Goal: Task Accomplishment & Management: Manage account settings

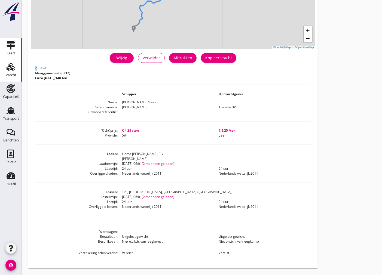
scroll to position [86, 0]
click at [16, 68] on div "Vracht" at bounding box center [10, 67] width 13 height 9
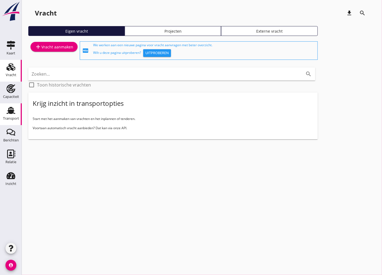
click at [14, 111] on icon "Transport" at bounding box center [11, 110] width 9 height 9
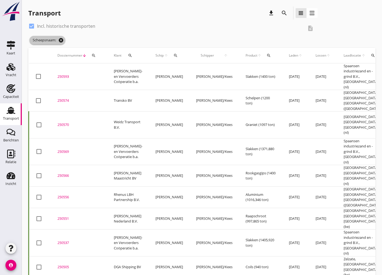
click at [63, 40] on icon "cancel" at bounding box center [60, 40] width 5 height 5
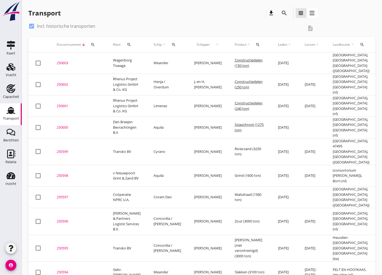
click at [171, 46] on icon "search" at bounding box center [173, 44] width 4 height 4
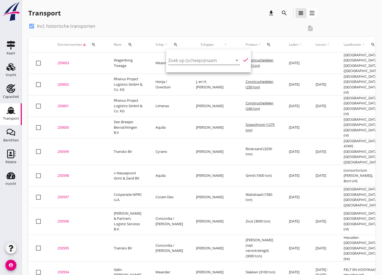
click at [178, 61] on input "Zoek op (scheeps)naam" at bounding box center [196, 60] width 57 height 9
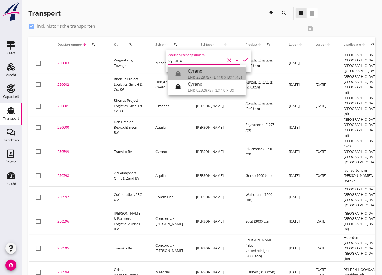
click at [214, 76] on div "ENI: 2328757 (L:110 x B:11.45)" at bounding box center [215, 77] width 54 height 6
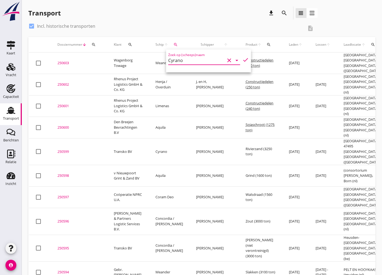
drag, startPoint x: 241, startPoint y: 57, endPoint x: 240, endPoint y: 62, distance: 4.6
click at [242, 57] on icon "check" at bounding box center [245, 60] width 7 height 7
type input "Cyrano"
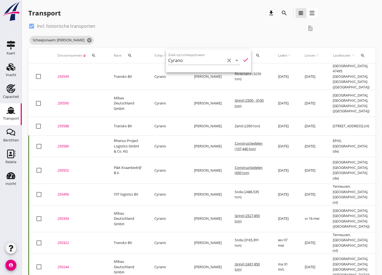
click at [66, 123] on div "250588" at bounding box center [78, 125] width 43 height 5
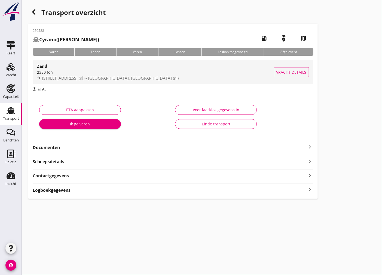
click at [123, 73] on div "2350 ton" at bounding box center [155, 72] width 237 height 6
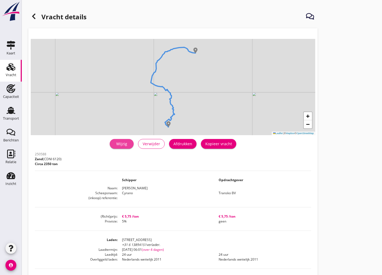
click at [123, 144] on div "Wijzig" at bounding box center [121, 144] width 15 height 6
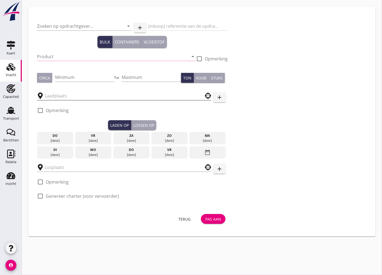
type input "Transko BV"
type input "Zand (6120)"
type input "2350"
type input "[STREET_ADDRESS]"
checkbox input "true"
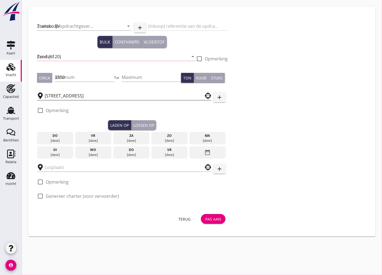
checkbox input "true"
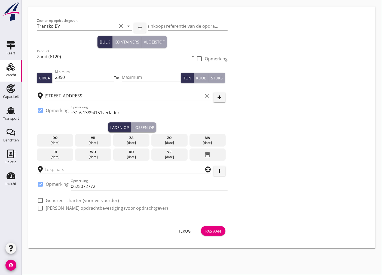
type input "Noordkorrel"
checkbox input "true"
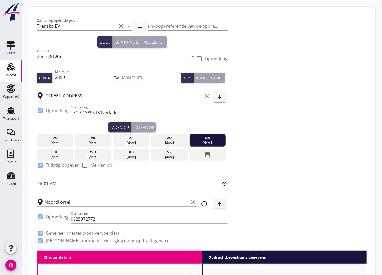
type input "5.75"
type textarea "Lading op waterstand betaalbaar over uitgelost gewicht."
checkbox input "false"
radio input "false"
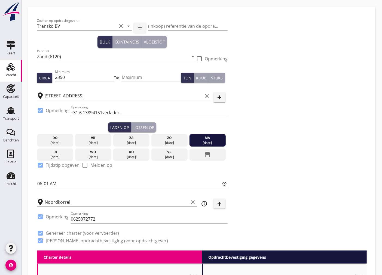
radio input "false"
checkbox input "true"
type input "24"
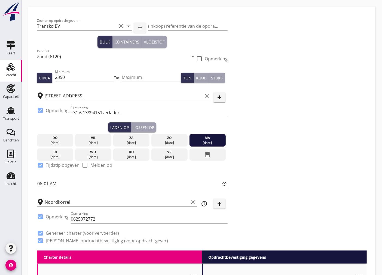
type input "5"
type input "14"
type input "5.75"
type textarea "Lading op waterstand betaalbaar over uitgelost gewicht."
checkbox input "false"
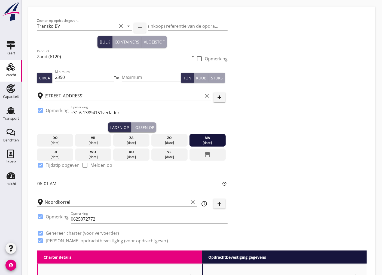
radio input "false"
checkbox input "true"
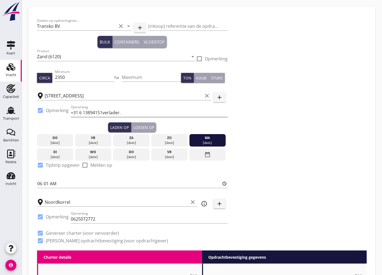
checkbox input "true"
type input "24"
type input "14"
click at [140, 218] on input "0625072772" at bounding box center [149, 219] width 157 height 9
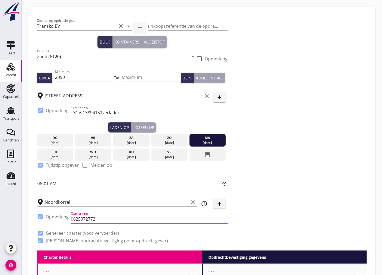
click at [139, 110] on input "+31 6 13894151verlader." at bounding box center [149, 112] width 157 height 9
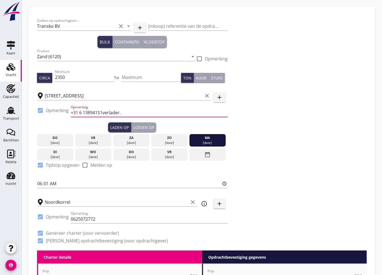
paste input "[PHONE_NUMBER] planning voor Lobberden"
click at [120, 112] on input "+31 6 13894151verlader.+49281204250 planning voor Lobberden" at bounding box center [149, 112] width 157 height 9
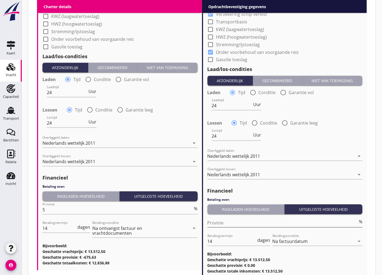
scroll to position [553, 0]
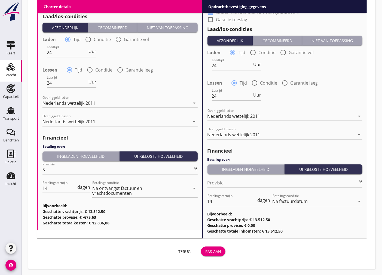
type input "+31 6 13894151verlader. 0049281204250 planning voor Lobberden"
click at [216, 249] on div "Pas aan" at bounding box center [213, 252] width 16 height 6
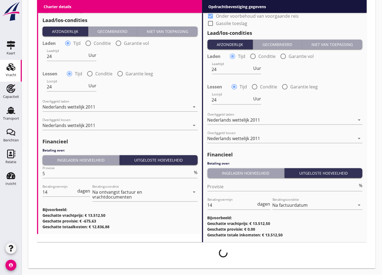
scroll to position [549, 0]
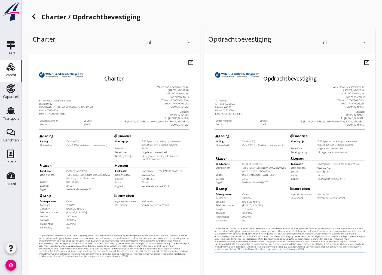
scroll to position [60, 0]
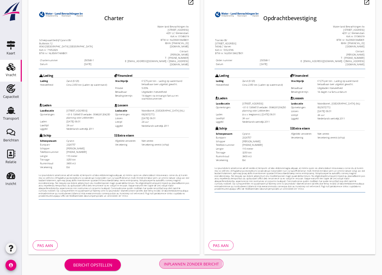
click at [196, 262] on div "Inplannen zonder bericht" at bounding box center [191, 264] width 55 height 6
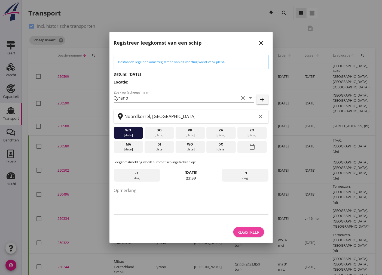
click at [247, 230] on div "Registreer" at bounding box center [248, 232] width 22 height 6
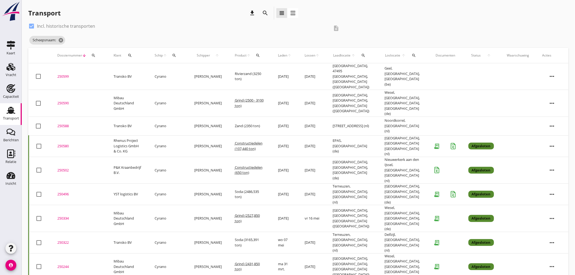
click at [381, 119] on icon "more_horiz" at bounding box center [552, 126] width 15 height 15
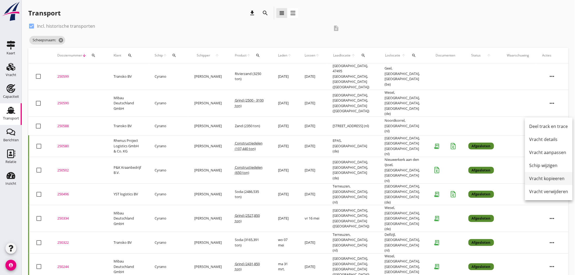
click at [381, 178] on div "Vracht kopieeren" at bounding box center [549, 178] width 39 height 7
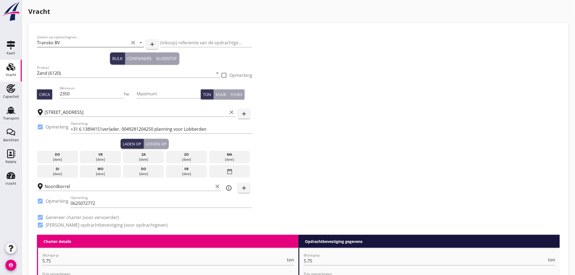
click at [82, 46] on input "Transko BV" at bounding box center [83, 42] width 92 height 9
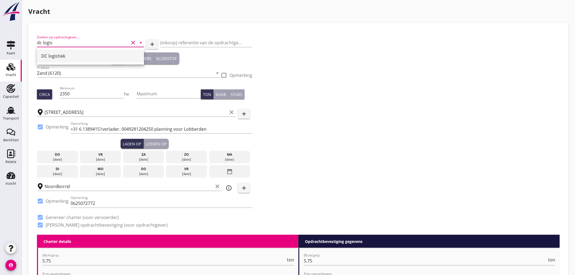
click at [79, 58] on div "DC logistiek" at bounding box center [90, 56] width 98 height 7
type input "DC logistiek"
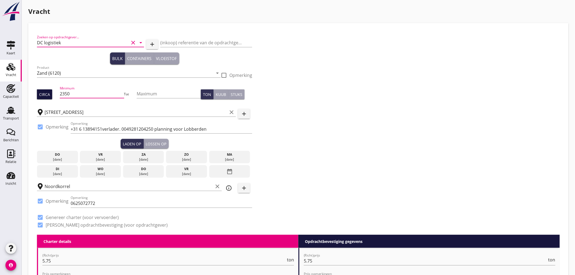
drag, startPoint x: 85, startPoint y: 95, endPoint x: 48, endPoint y: 99, distance: 36.4
click at [49, 99] on div "Circa Minimum 2350 Tot Maximum Ton Kuub Stuks" at bounding box center [144, 94] width 215 height 18
type input "1300"
click at [223, 75] on div at bounding box center [223, 75] width 9 height 9
checkbox input "true"
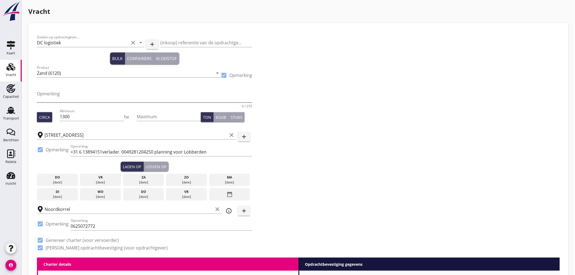
click at [114, 97] on textarea "Opmerking" at bounding box center [144, 95] width 215 height 13
type textarea "ca 700ton Betonzand + ca 600ton Vloerenzand"
click at [377, 131] on div "Zoeken op opdrachtgever... DC logistiek clear arrow_drop_down add (inkoop) refe…" at bounding box center [299, 145] width 528 height 226
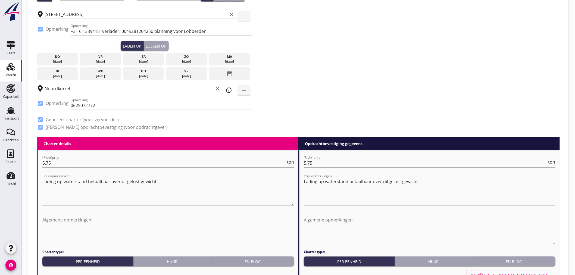
scroll to position [151, 0]
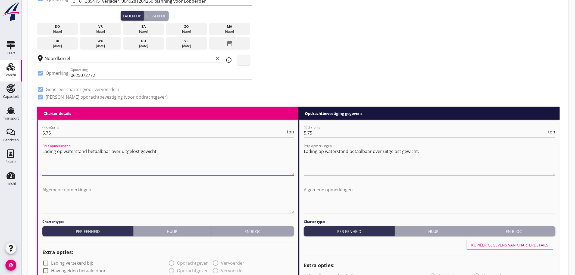
drag, startPoint x: 169, startPoint y: 151, endPoint x: -56, endPoint y: 149, distance: 225.2
click at [0, 149] on html "Na vrachtbrief datum Na ontvangst factuur en vrachtdocumenten Na factuurdatum N…" at bounding box center [287, 255] width 575 height 812
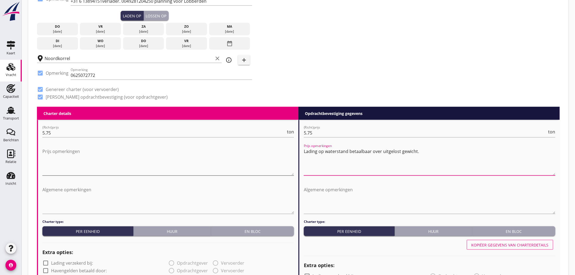
drag, startPoint x: 426, startPoint y: 153, endPoint x: 293, endPoint y: 151, distance: 133.0
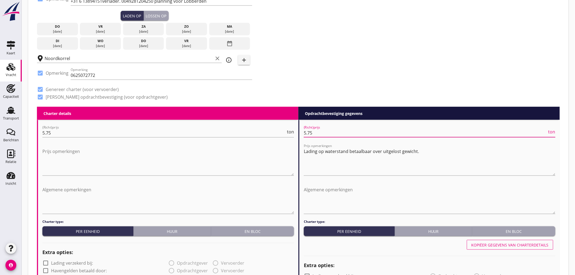
drag, startPoint x: 312, startPoint y: 132, endPoint x: 302, endPoint y: 132, distance: 9.8
type input "2"
type input "2.75"
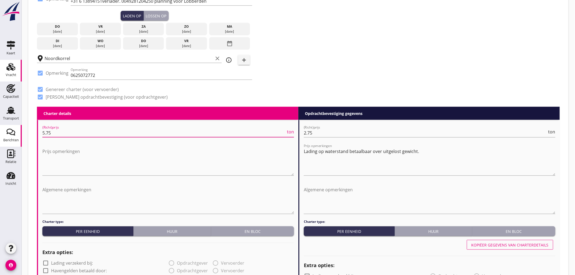
drag, startPoint x: 53, startPoint y: 133, endPoint x: 18, endPoint y: 132, distance: 34.8
click at [18, 132] on div "Kaart Kaart Vracht Vracht Capaciteit Capaciteit Transport Transport Berichten B…" at bounding box center [287, 255] width 575 height 812
type input "2"
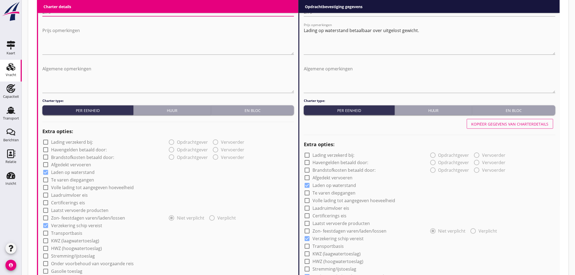
scroll to position [363, 0]
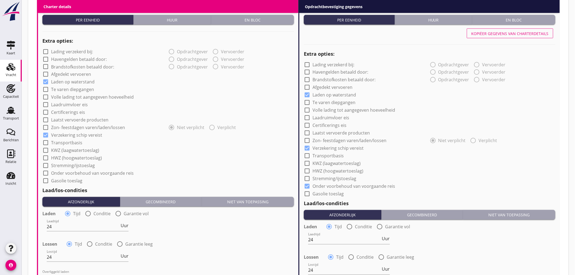
type input "2.75"
drag, startPoint x: 45, startPoint y: 80, endPoint x: 155, endPoint y: 94, distance: 111.1
click at [45, 80] on div at bounding box center [45, 82] width 9 height 9
checkbox input "false"
click at [306, 96] on div at bounding box center [307, 95] width 9 height 9
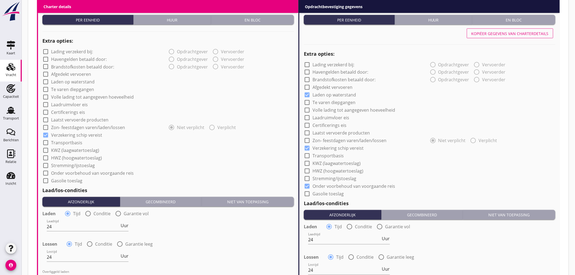
checkbox input "false"
click at [307, 186] on div at bounding box center [307, 186] width 9 height 9
checkbox input "false"
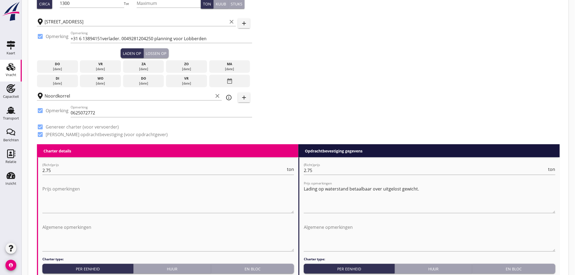
scroll to position [83, 0]
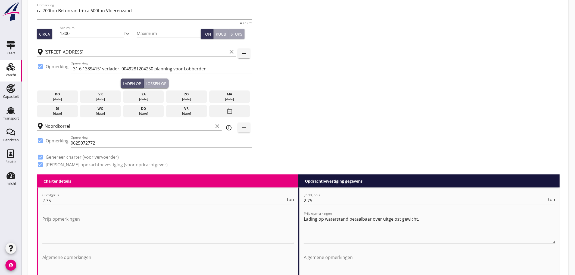
click at [132, 81] on div "Laden op" at bounding box center [132, 84] width 18 height 6
click at [58, 112] on div "[DATE]" at bounding box center [57, 113] width 38 height 5
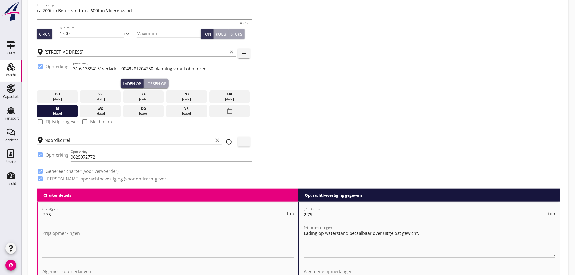
click at [38, 121] on div at bounding box center [40, 121] width 9 height 9
checkbox input "true"
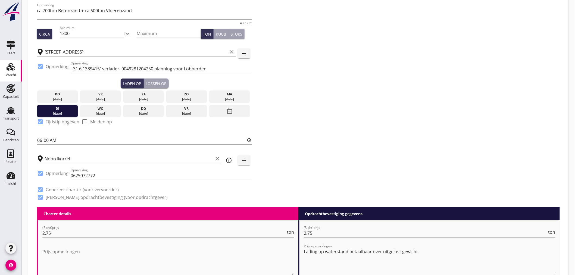
click at [47, 140] on input "06:00" at bounding box center [144, 140] width 215 height 9
type input "06:01"
click at [150, 83] on div "Lossen op" at bounding box center [156, 84] width 21 height 6
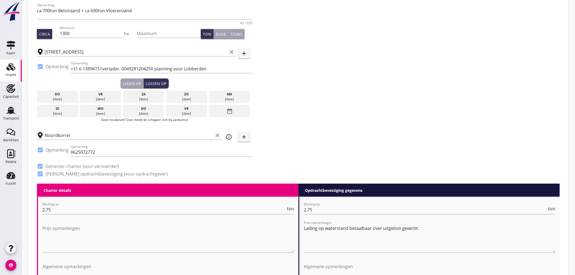
click at [92, 112] on div "[DATE]" at bounding box center [100, 113] width 38 height 5
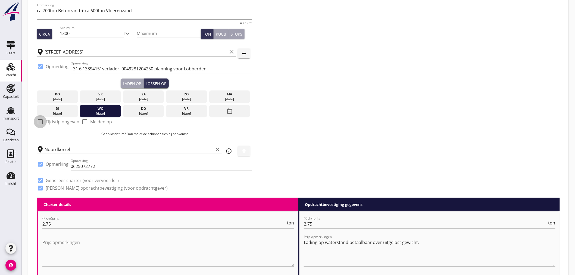
click at [41, 122] on div at bounding box center [40, 121] width 9 height 9
checkbox input "true"
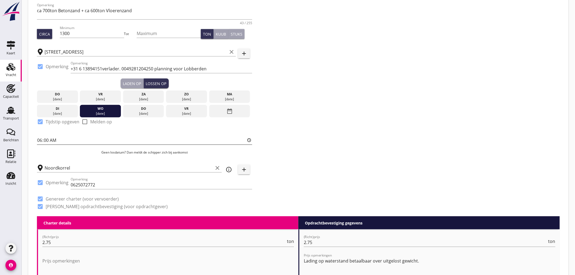
click at [39, 140] on input "06:00" at bounding box center [144, 140] width 215 height 9
type input "07:01"
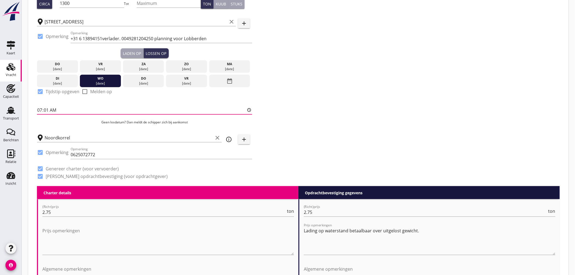
scroll to position [174, 0]
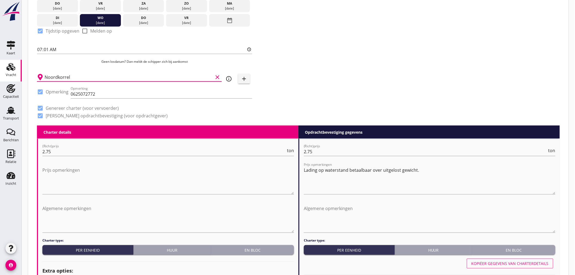
click at [106, 76] on input "Noordkorrel" at bounding box center [129, 77] width 169 height 9
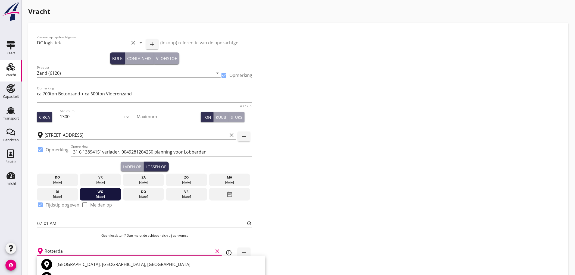
scroll to position [60, 0]
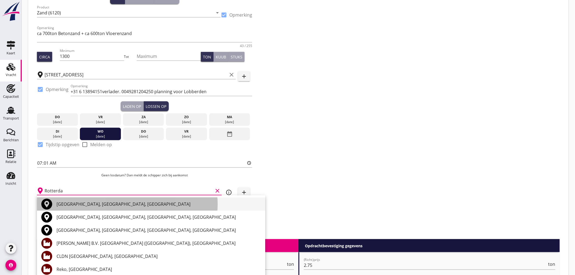
click at [104, 202] on div "[GEOGRAPHIC_DATA], [GEOGRAPHIC_DATA], [GEOGRAPHIC_DATA]" at bounding box center [159, 204] width 205 height 7
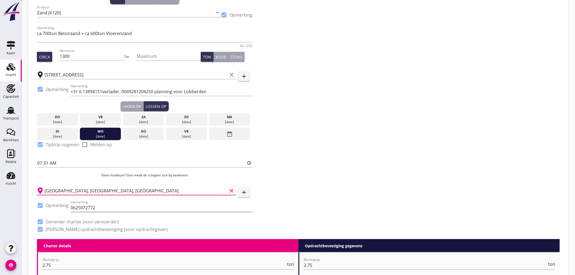
type input "[GEOGRAPHIC_DATA], [GEOGRAPHIC_DATA], [GEOGRAPHIC_DATA]"
drag, startPoint x: 99, startPoint y: 209, endPoint x: 74, endPoint y: 208, distance: 25.6
click at [74, 208] on input "0625072772" at bounding box center [162, 207] width 182 height 9
type input "0"
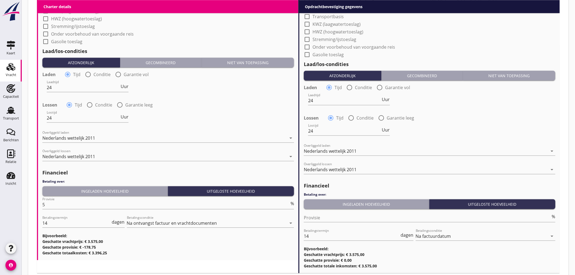
scroll to position [578, 0]
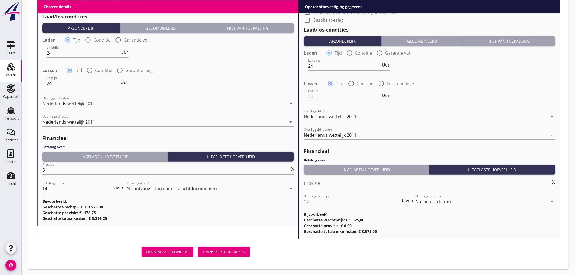
type input "Lossen Zuiddiepje Dekker: 0622479899 [PERSON_NAME]"
click at [245, 249] on div "Transporteur kiezen" at bounding box center [224, 252] width 44 height 6
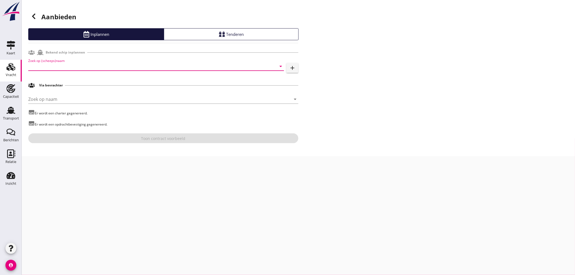
click at [130, 65] on input "Zoek op (scheeps)naam" at bounding box center [148, 66] width 241 height 9
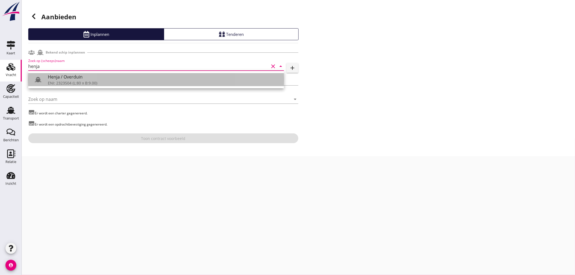
click at [110, 83] on div "ENI: 2323504 (L:80 x B:9.00)" at bounding box center [164, 83] width 232 height 6
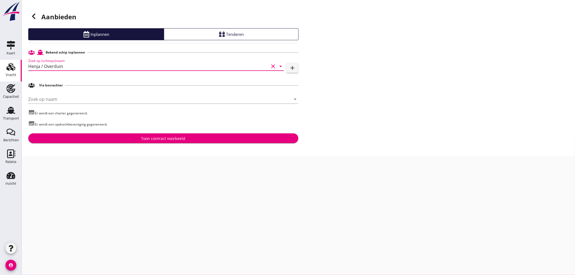
type input "Henja / Overduin"
click at [171, 137] on div "Toon contract voorbeeld" at bounding box center [163, 139] width 44 height 6
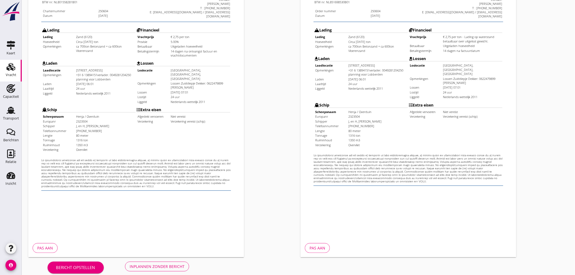
scroll to position [127, 0]
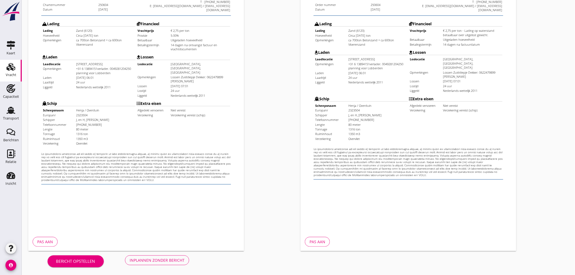
click at [177, 261] on div "Inplannen zonder bericht" at bounding box center [157, 261] width 55 height 6
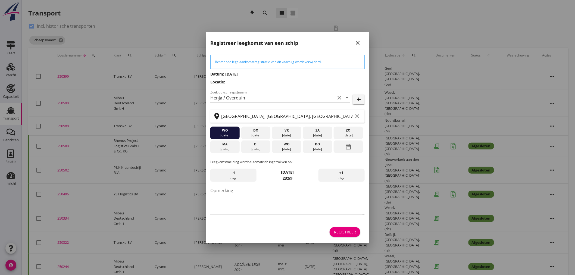
click at [354, 234] on div "Registreer" at bounding box center [345, 232] width 22 height 6
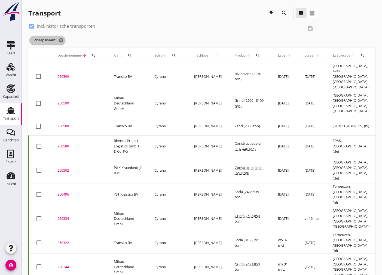
click at [61, 40] on icon "cancel" at bounding box center [60, 40] width 5 height 5
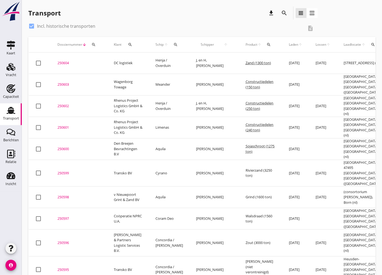
click at [65, 62] on div "250604" at bounding box center [78, 62] width 43 height 5
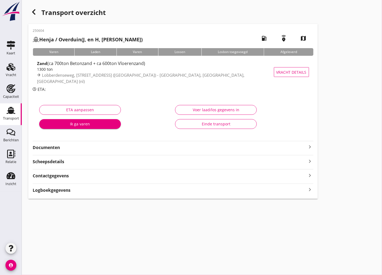
click at [208, 145] on strong "Documenten" at bounding box center [170, 147] width 274 height 6
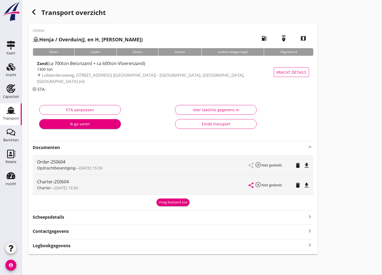
click at [306, 164] on icon "file_download" at bounding box center [306, 165] width 7 height 7
click at [310, 190] on div "Charter-250604 Charter — [DATE] 15:59 share highlight_off Niet gedeeld delete f…" at bounding box center [173, 185] width 280 height 20
click at [305, 184] on icon "file_download" at bounding box center [306, 185] width 7 height 7
drag, startPoint x: 7, startPoint y: 112, endPoint x: 4, endPoint y: 70, distance: 42.0
click at [7, 112] on icon "Transport" at bounding box center [11, 110] width 9 height 9
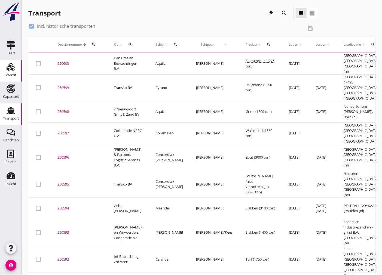
click at [6, 69] on div "Vracht" at bounding box center [10, 67] width 13 height 9
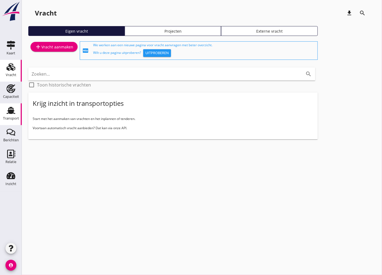
click at [7, 109] on icon "Transport" at bounding box center [11, 110] width 9 height 9
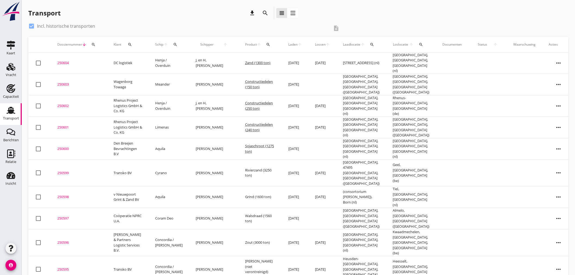
click at [129, 45] on icon "search" at bounding box center [130, 44] width 4 height 4
click at [150, 60] on input "Zoeken op opdrachtgever..." at bounding box center [154, 60] width 57 height 9
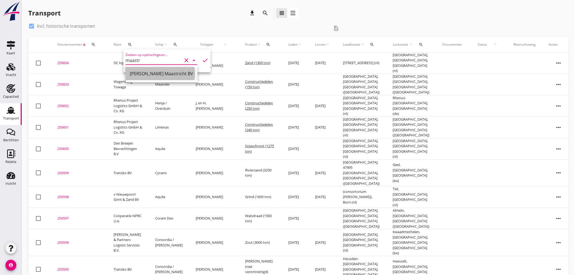
click at [167, 76] on div "[PERSON_NAME] Maastricht BV" at bounding box center [161, 73] width 63 height 7
type input "[PERSON_NAME] Maastricht BV"
click at [202, 60] on icon "check" at bounding box center [205, 60] width 7 height 7
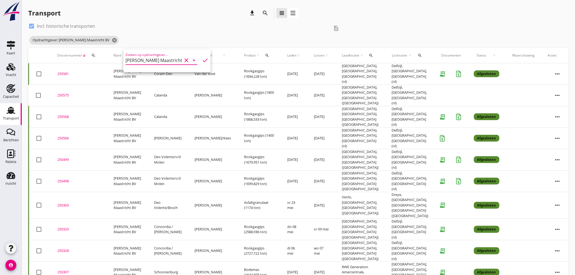
click at [202, 62] on icon "check" at bounding box center [205, 60] width 7 height 7
click at [191, 26] on div "check_box Incl. historische transporten" at bounding box center [178, 26] width 301 height 9
click at [381, 91] on icon "more_horiz" at bounding box center [557, 95] width 15 height 15
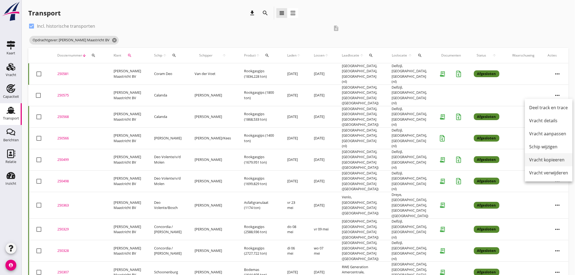
click at [381, 161] on div "Vracht kopieeren" at bounding box center [549, 160] width 39 height 7
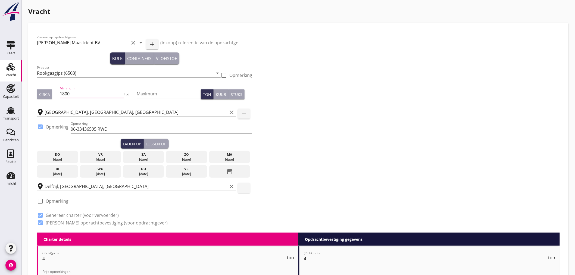
drag, startPoint x: 80, startPoint y: 91, endPoint x: 39, endPoint y: 89, distance: 40.6
click at [39, 89] on div "Circa Minimum 1800 Tot Maximum Ton Kuub Stuks" at bounding box center [144, 94] width 215 height 18
type input "2500"
click at [107, 172] on div "[DATE]" at bounding box center [100, 174] width 38 height 5
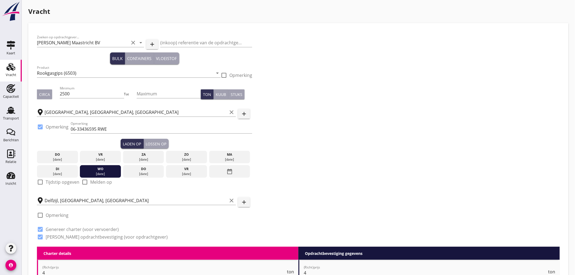
click at [39, 181] on div at bounding box center [40, 182] width 9 height 9
checkbox input "true"
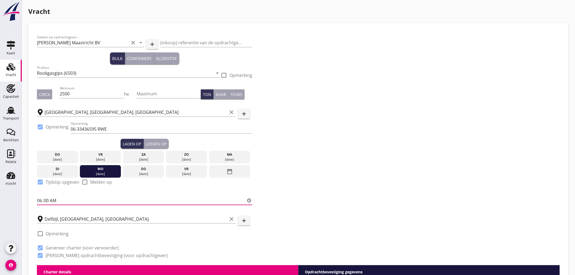
click at [48, 202] on input "06:00" at bounding box center [144, 200] width 215 height 9
type input "06:01"
click at [153, 144] on div "Lossen op" at bounding box center [156, 144] width 21 height 6
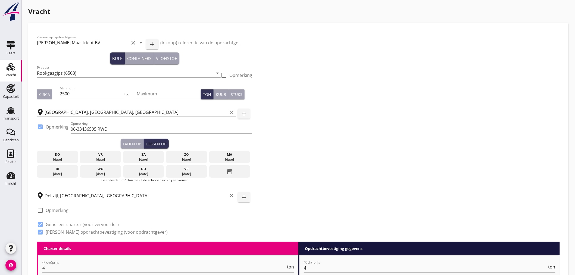
click at [153, 174] on div "[DATE]" at bounding box center [144, 174] width 38 height 5
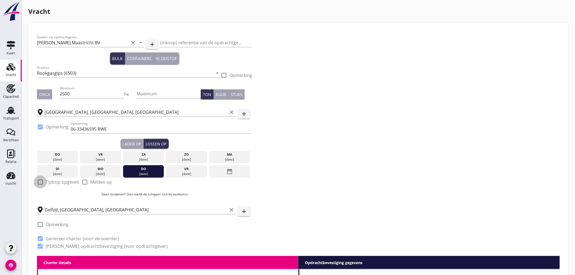
click at [39, 183] on div at bounding box center [40, 182] width 9 height 9
checkbox input "true"
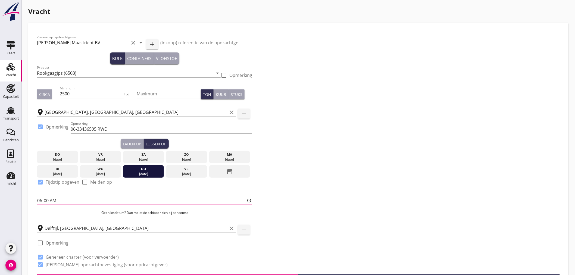
click at [48, 201] on input "06:00" at bounding box center [144, 200] width 215 height 9
type input "06:01"
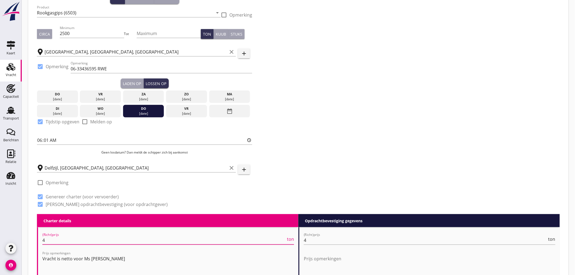
drag, startPoint x: 72, startPoint y: 240, endPoint x: 4, endPoint y: 235, distance: 67.6
type input "2"
type input "2.75"
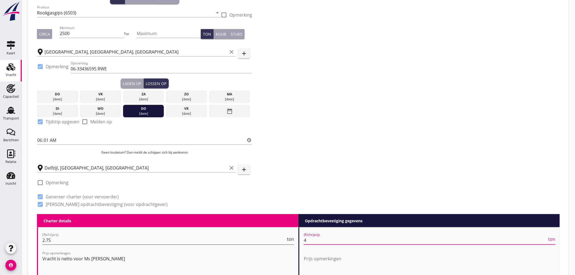
drag, startPoint x: 291, startPoint y: 238, endPoint x: 263, endPoint y: 237, distance: 28.3
drag, startPoint x: 319, startPoint y: 237, endPoint x: 302, endPoint y: 237, distance: 16.6
type input "2"
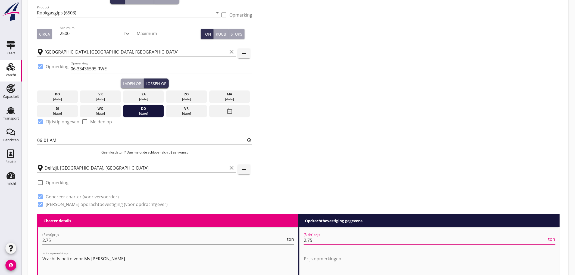
scroll to position [121, 0]
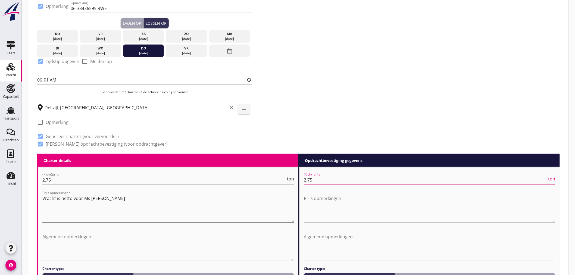
type input "2.75"
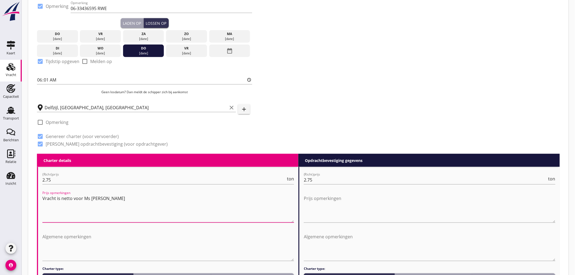
drag, startPoint x: 97, startPoint y: 199, endPoint x: 13, endPoint y: 194, distance: 84.4
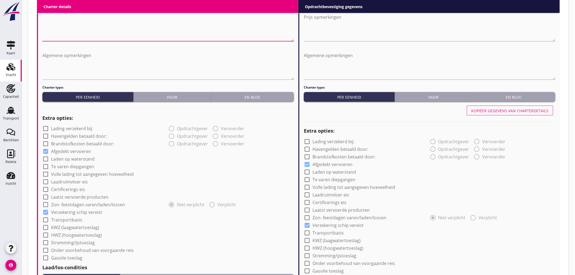
scroll to position [393, 0]
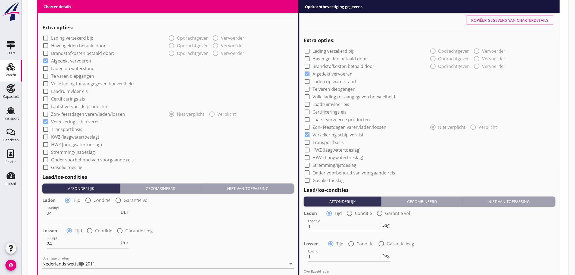
click at [118, 200] on div at bounding box center [118, 200] width 9 height 9
radio input "false"
radio input "true"
click at [281, 215] on div "date_range" at bounding box center [276, 213] width 36 height 17
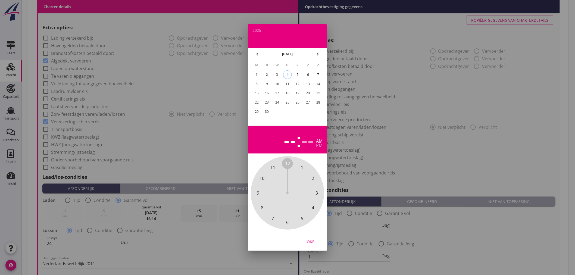
click at [278, 83] on div "10" at bounding box center [277, 84] width 9 height 9
drag, startPoint x: 288, startPoint y: 163, endPoint x: 277, endPoint y: 163, distance: 11.7
click at [277, 164] on div "12 1 2 3 4 5 6 7 8 9 10 11" at bounding box center [287, 193] width 59 height 59
click at [284, 164] on div "00 05 10 15 20 25 30 35 40 45 50 55" at bounding box center [287, 193] width 59 height 59
click at [319, 145] on div "pm" at bounding box center [319, 145] width 7 height 4
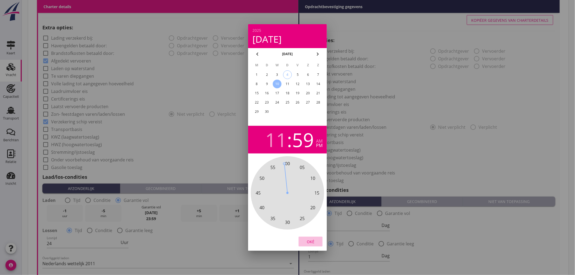
click at [310, 243] on div "Oké" at bounding box center [310, 242] width 15 height 6
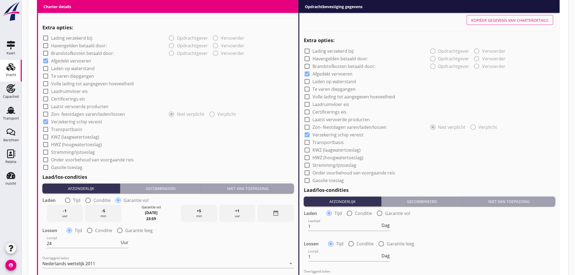
scroll to position [513, 0]
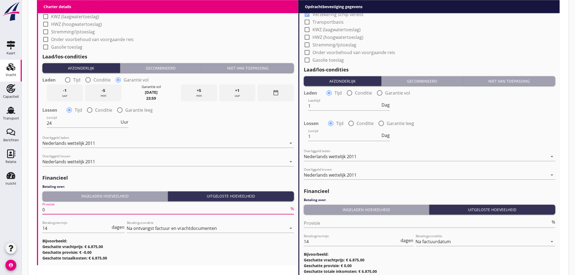
drag, startPoint x: 77, startPoint y: 207, endPoint x: 32, endPoint y: 206, distance: 44.6
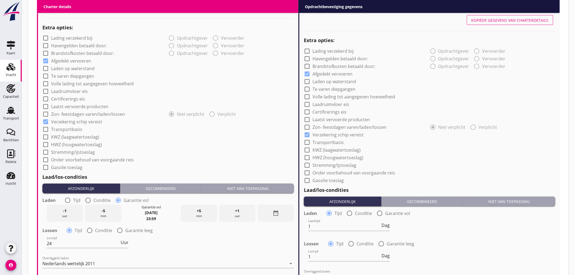
type input "5"
click at [381, 17] on button "Kopiëer gegevens van charterdetails" at bounding box center [510, 20] width 86 height 10
radio input "false"
radio input "true"
type input "24"
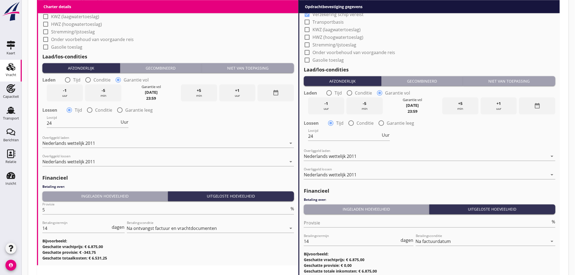
scroll to position [553, 0]
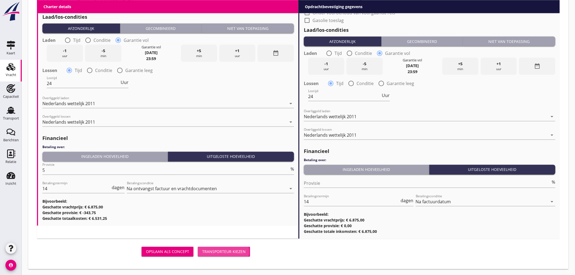
click at [233, 251] on div "Transporteur kiezen" at bounding box center [224, 252] width 44 height 6
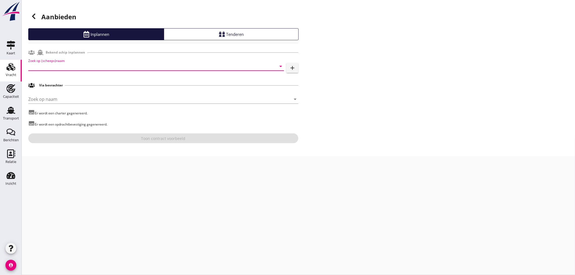
click at [112, 66] on input "Zoek op (scheeps)naam" at bounding box center [148, 66] width 241 height 9
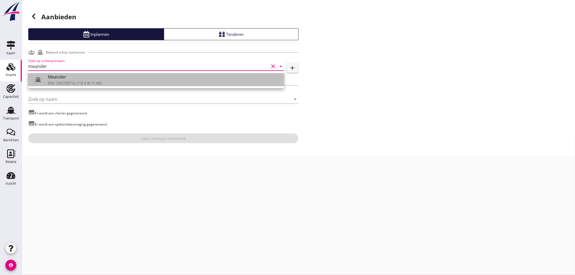
click at [107, 79] on div "Meander" at bounding box center [164, 77] width 232 height 7
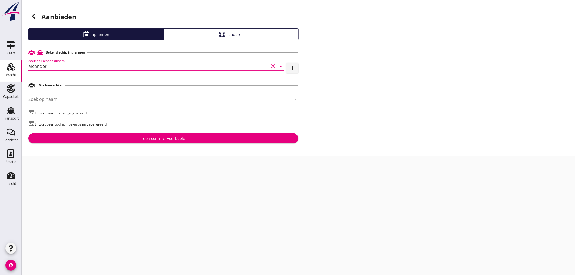
type input "Meander"
click at [184, 142] on button "Toon contract voorbeeld" at bounding box center [163, 139] width 270 height 10
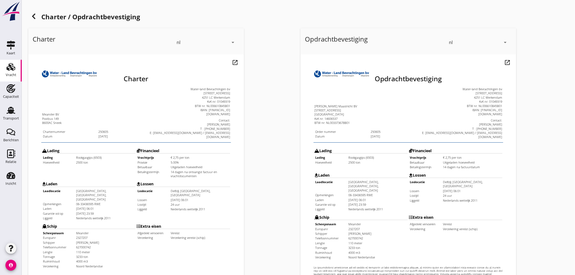
click at [36, 16] on icon at bounding box center [33, 16] width 7 height 7
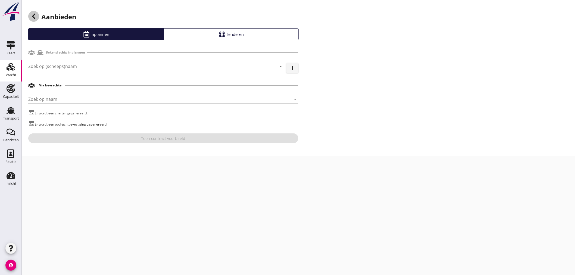
click at [33, 14] on icon at bounding box center [33, 16] width 7 height 7
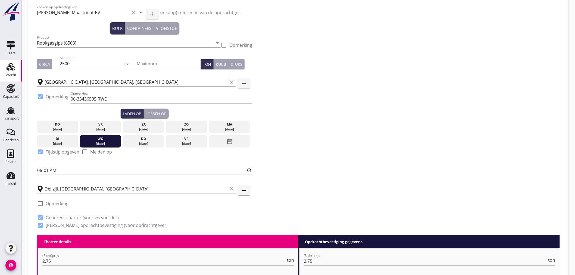
scroll to position [91, 0]
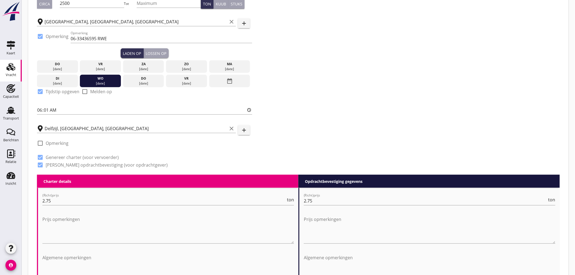
click at [38, 142] on div at bounding box center [40, 143] width 9 height 9
checkbox input "true"
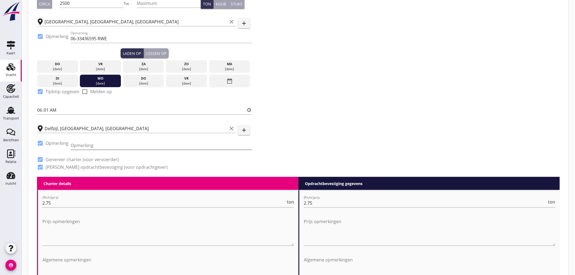
click at [91, 142] on input "Opmerking" at bounding box center [162, 145] width 182 height 9
paste input "0596 - 64 93 06"
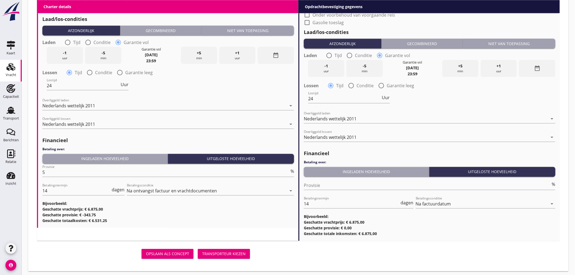
scroll to position [546, 0]
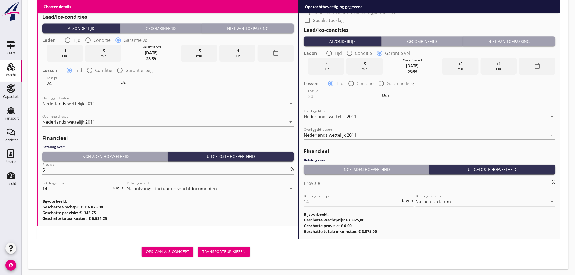
type input "Siniat: 0596 - 64 93 06"
click at [135, 156] on div "Ingeladen hoeveelheid" at bounding box center [105, 157] width 121 height 6
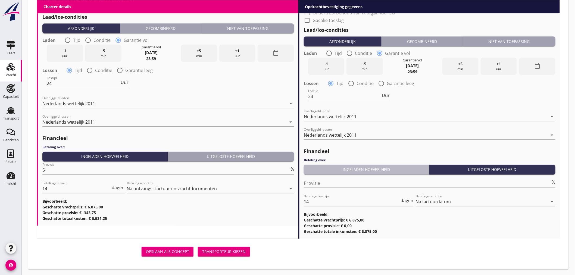
click at [381, 172] on button "Ingeladen hoeveelheid" at bounding box center [367, 170] width 126 height 10
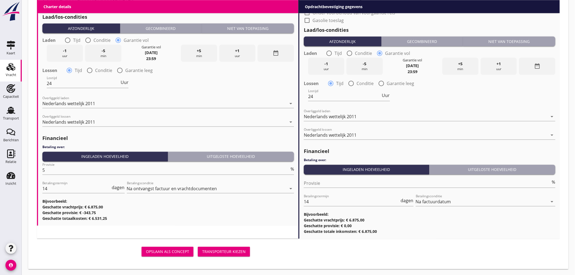
click at [221, 250] on div "Transporteur kiezen" at bounding box center [224, 252] width 44 height 6
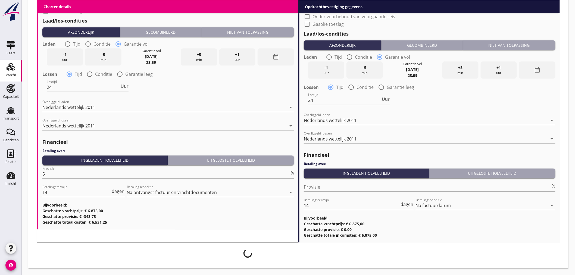
scroll to position [542, 0]
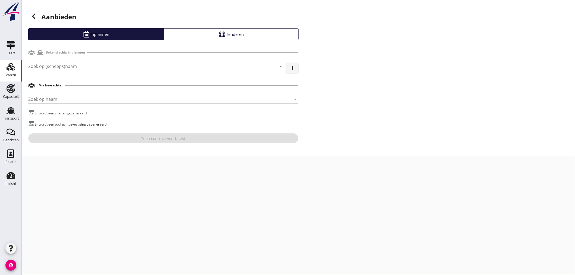
click at [84, 69] on input "Zoek op (scheeps)naam" at bounding box center [148, 66] width 241 height 9
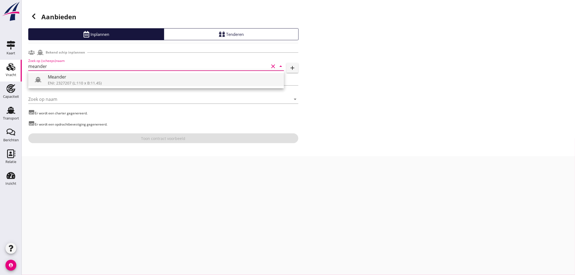
click at [136, 80] on div "ENI: 2327207 (L:110 x B:11.45)" at bounding box center [164, 83] width 232 height 6
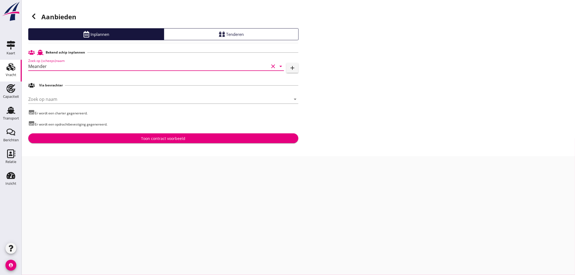
type input "Meander"
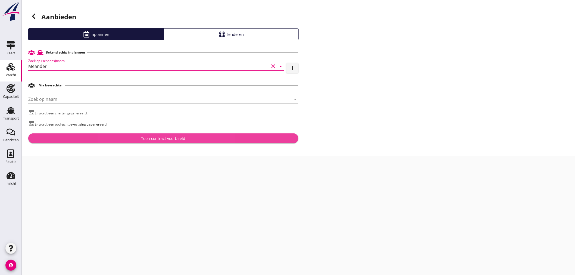
click at [207, 140] on div "Toon contract voorbeeld" at bounding box center [164, 139] width 262 height 6
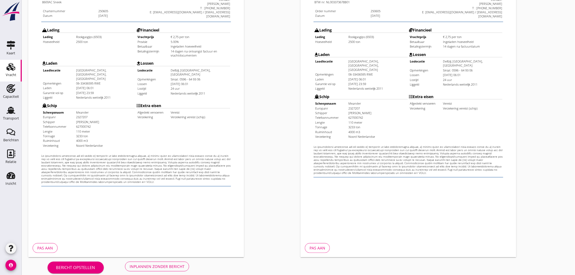
scroll to position [127, 0]
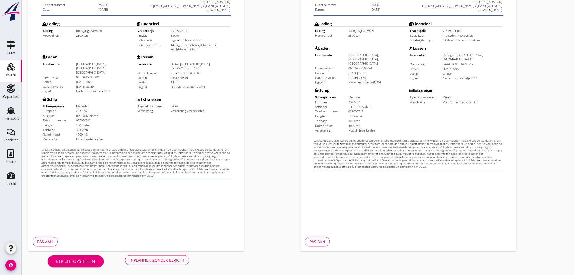
click at [157, 268] on div "Bericht opstellen Inplannen zonder bericht" at bounding box center [118, 260] width 180 height 18
click at [165, 261] on div "Inplannen zonder bericht" at bounding box center [157, 261] width 55 height 6
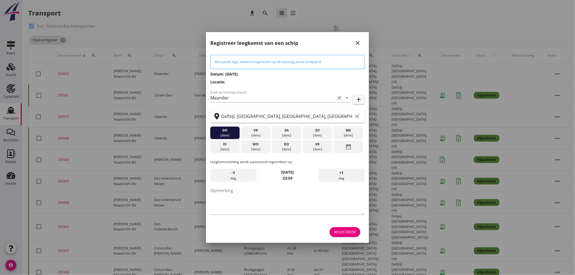
click at [342, 234] on div "Registreer" at bounding box center [345, 232] width 22 height 6
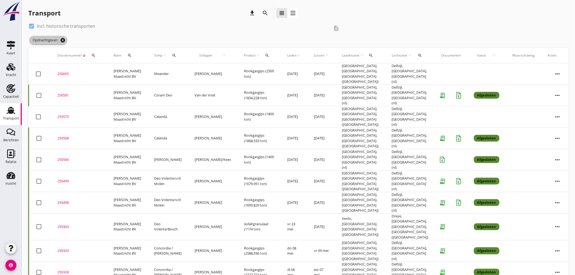
click at [62, 39] on icon "cancel" at bounding box center [62, 40] width 5 height 5
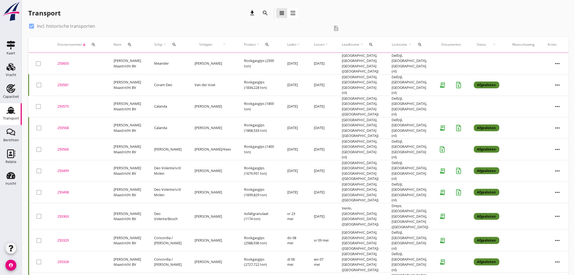
click at [33, 24] on div at bounding box center [31, 25] width 9 height 9
checkbox input "false"
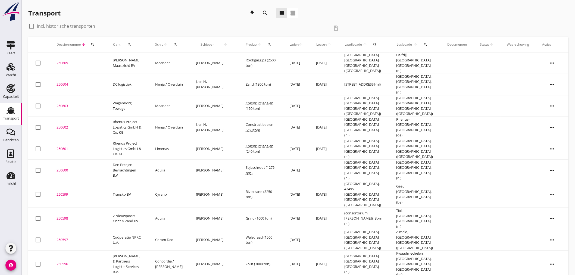
click at [67, 61] on div "250605" at bounding box center [78, 62] width 43 height 5
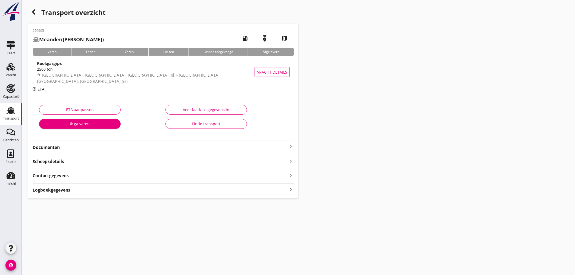
click at [223, 142] on div "Documenten keyboard_arrow_right" at bounding box center [164, 146] width 262 height 10
click at [271, 144] on strong "Documenten" at bounding box center [160, 147] width 255 height 6
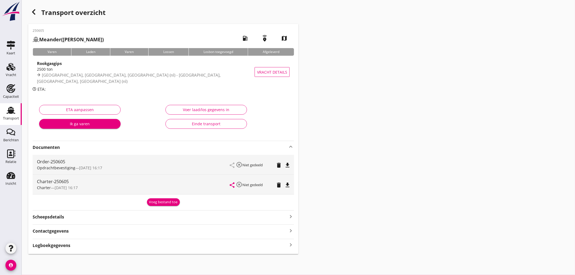
click at [288, 167] on icon "file_download" at bounding box center [287, 165] width 7 height 7
click at [287, 184] on icon "file_download" at bounding box center [287, 185] width 7 height 7
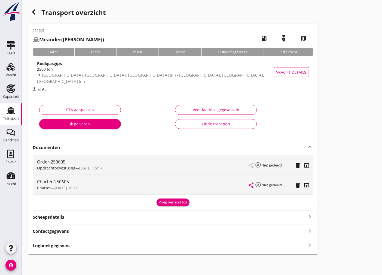
click at [11, 112] on use at bounding box center [11, 110] width 9 height 7
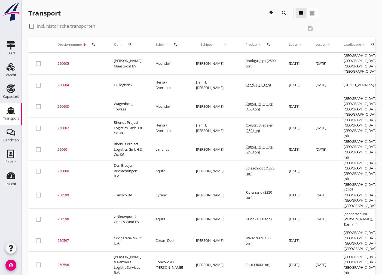
click at [10, 111] on use at bounding box center [11, 110] width 9 height 7
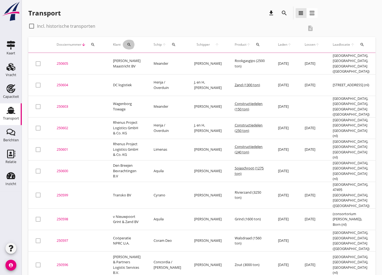
click at [124, 45] on div "search" at bounding box center [129, 44] width 13 height 4
click at [159, 58] on input "Zoeken op opdrachtgever..." at bounding box center [153, 60] width 57 height 9
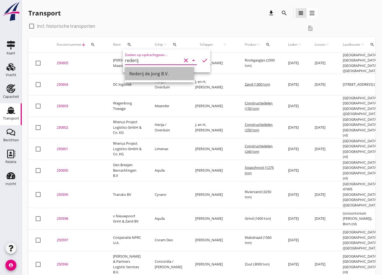
click at [148, 72] on div "Rederij de Jong B.V." at bounding box center [159, 73] width 60 height 7
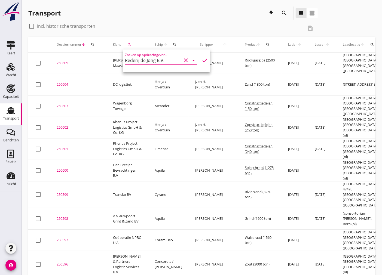
type input "Rederij de Jong B.V."
click at [203, 64] on div "Zoeken op opdrachtgever... Rederij de Jong B.V. clear arrow_drop_down check" at bounding box center [166, 61] width 83 height 17
click at [202, 60] on icon "check" at bounding box center [204, 60] width 7 height 7
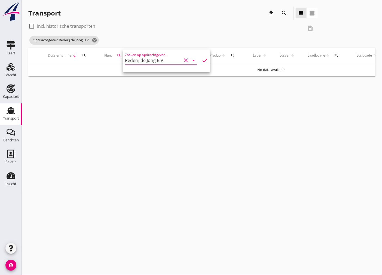
click at [29, 23] on div at bounding box center [31, 25] width 9 height 9
checkbox input "true"
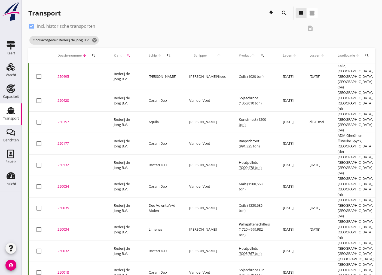
click at [167, 56] on icon "search" at bounding box center [168, 55] width 4 height 4
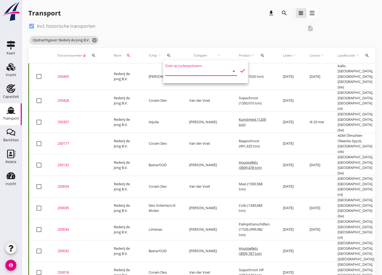
click at [203, 70] on input "Zoek op (scheeps)naam" at bounding box center [193, 71] width 57 height 9
click at [95, 75] on td "250495 upload_file Drop hier uw bestand om het aan het dossier toe te voegen" at bounding box center [79, 76] width 56 height 27
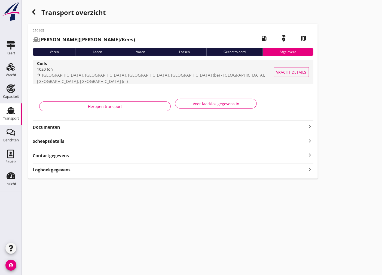
click at [89, 63] on div "Coils" at bounding box center [159, 63] width 245 height 6
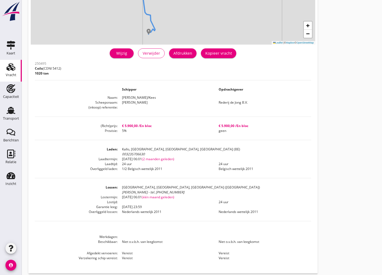
scroll to position [30, 0]
